Goal: Information Seeking & Learning: Learn about a topic

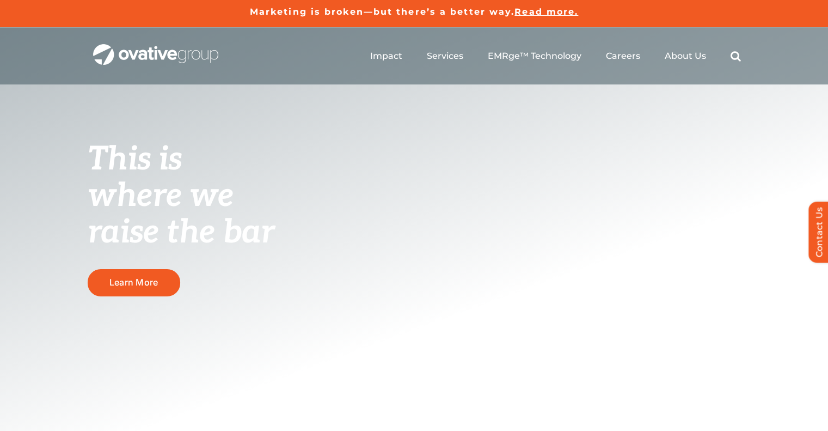
click at [627, 63] on ul "Impact Expert Insights Case Studies Awards & Press Services Media Measurement C…" at bounding box center [555, 56] width 371 height 35
click at [617, 57] on span "Careers" at bounding box center [623, 55] width 34 height 11
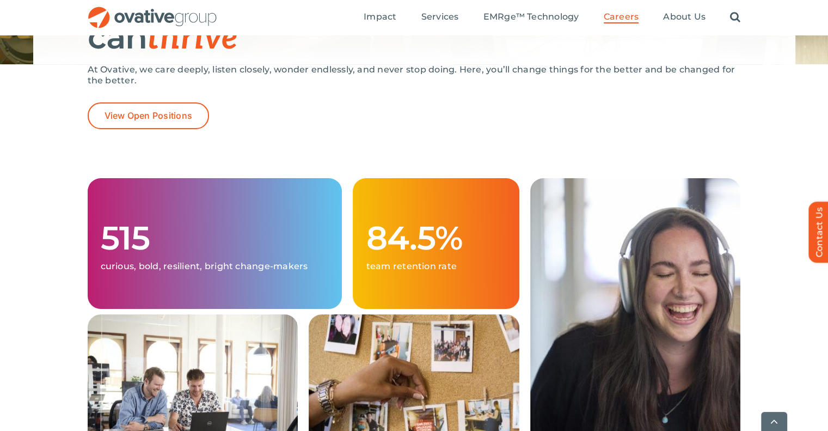
scroll to position [202, 0]
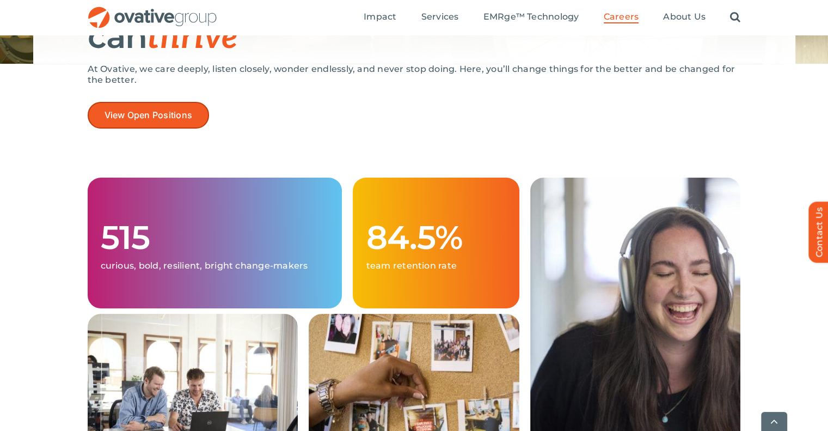
click at [173, 119] on span "View Open Positions" at bounding box center [149, 115] width 88 height 10
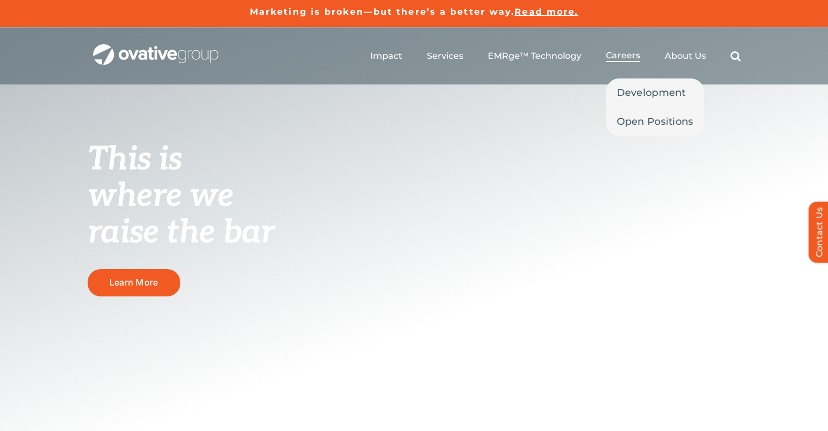
click at [612, 61] on link "Careers" at bounding box center [623, 56] width 34 height 12
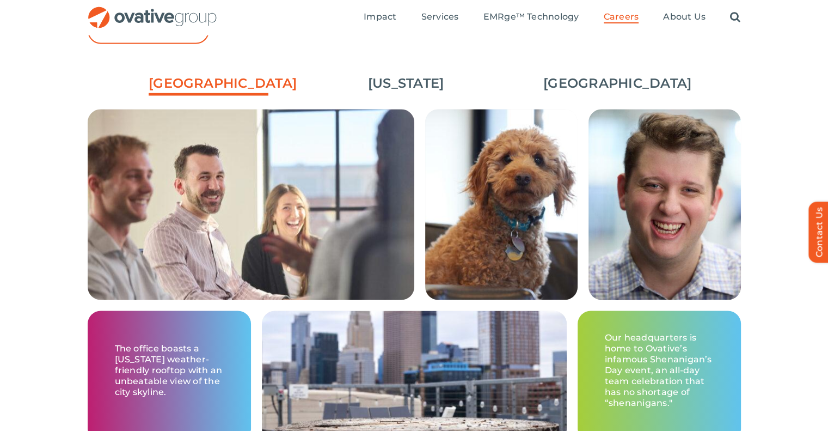
scroll to position [1644, 0]
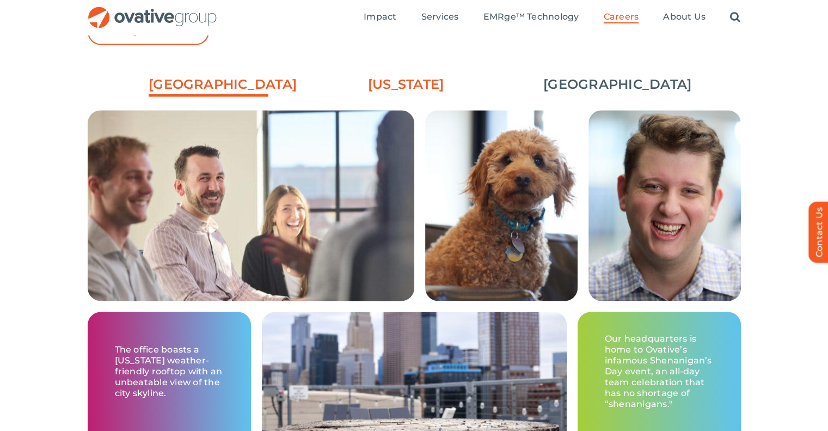
click at [404, 82] on link "[US_STATE]" at bounding box center [406, 84] width 120 height 19
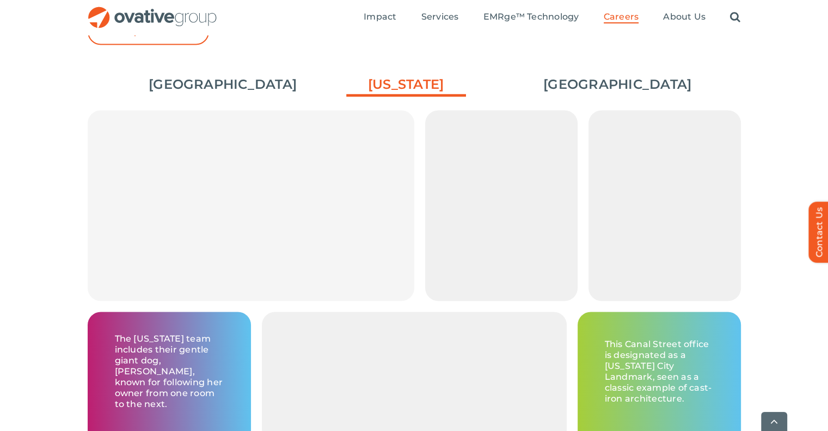
scroll to position [1681, 0]
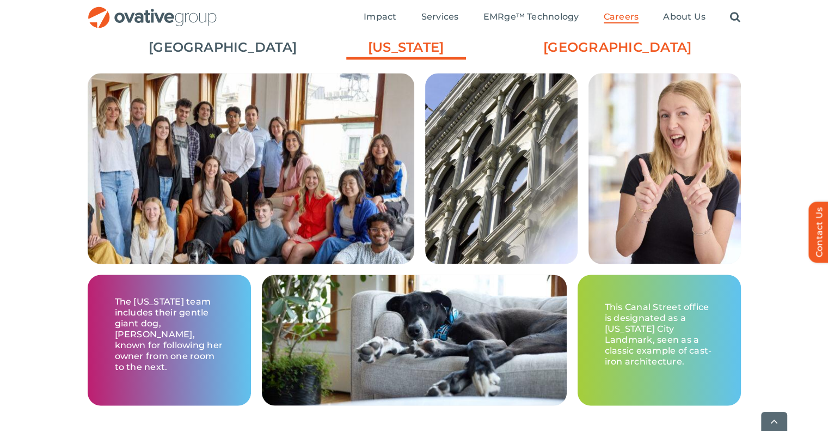
click at [594, 46] on link "[GEOGRAPHIC_DATA]" at bounding box center [603, 47] width 120 height 19
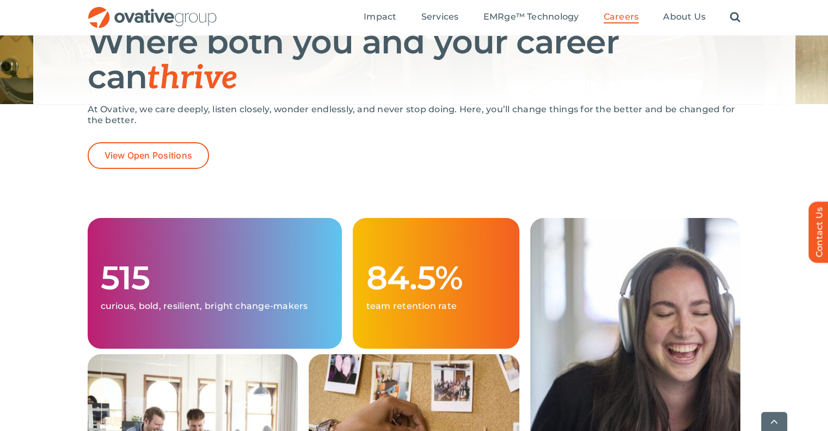
scroll to position [163, 0]
